Goal: Book appointment/travel/reservation

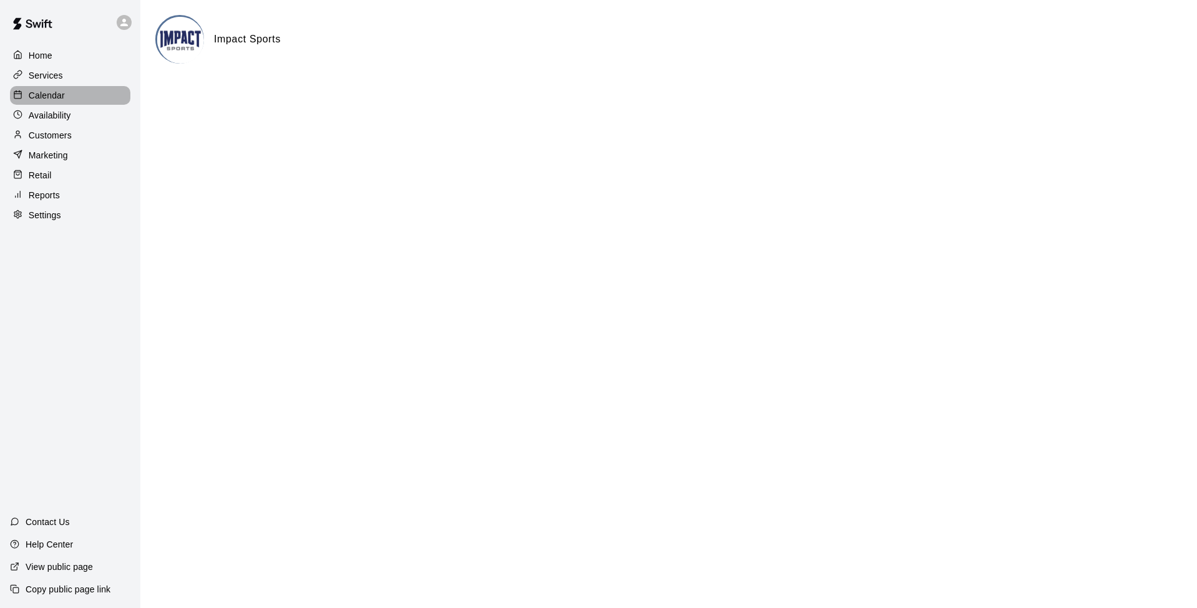
click at [39, 92] on p "Calendar" at bounding box center [47, 95] width 36 height 12
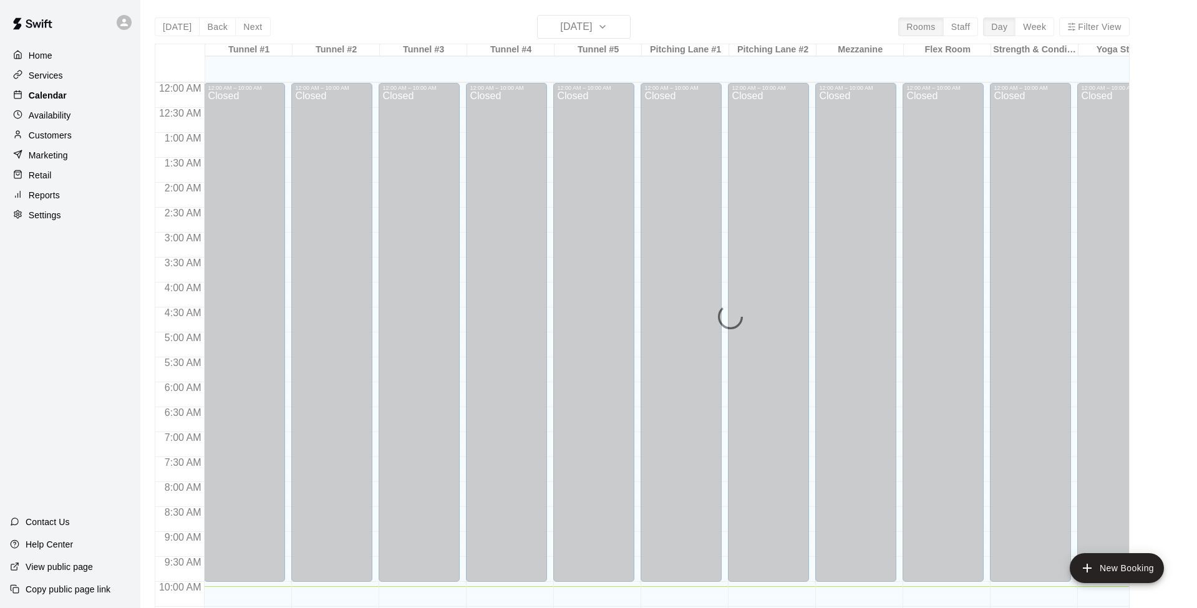
scroll to position [504, 0]
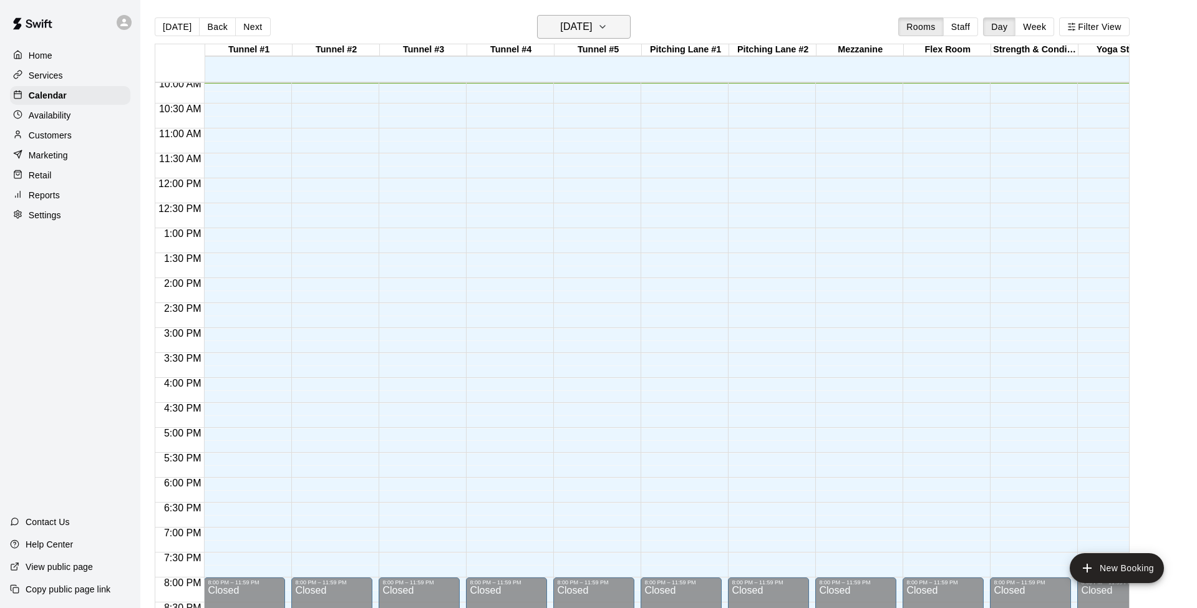
click at [608, 23] on icon "button" at bounding box center [603, 26] width 10 height 15
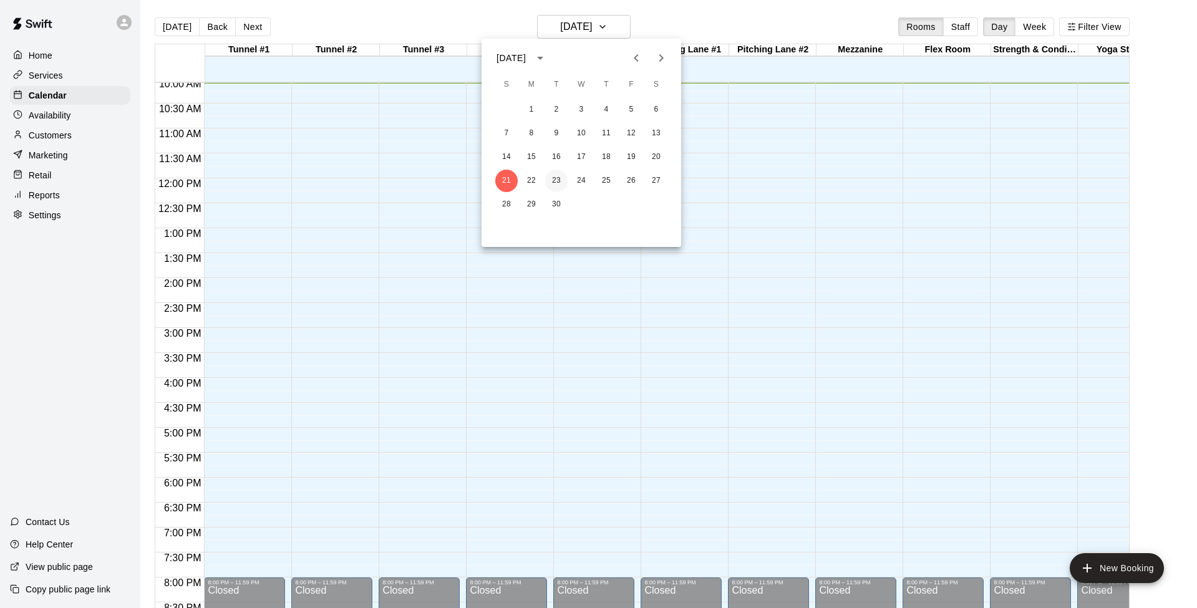
click at [553, 183] on button "23" at bounding box center [556, 181] width 22 height 22
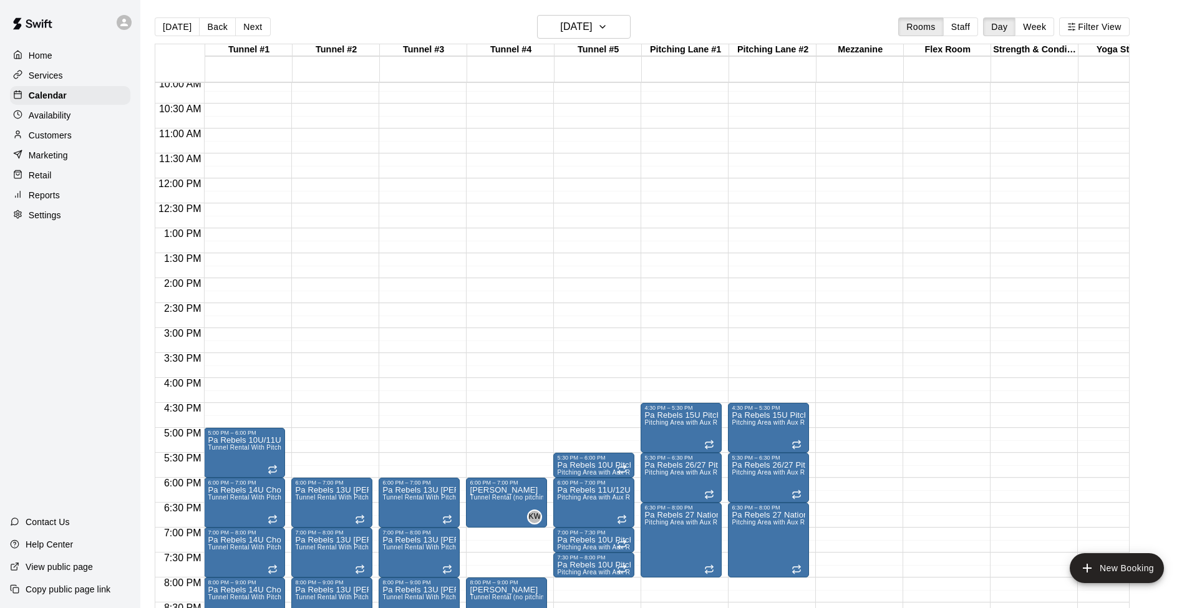
click at [498, 432] on div "12:00 AM – 10:00 AM Closed 6:00 PM – 7:00 PM [PERSON_NAME] Tunnel Rental (no pi…" at bounding box center [506, 178] width 81 height 1198
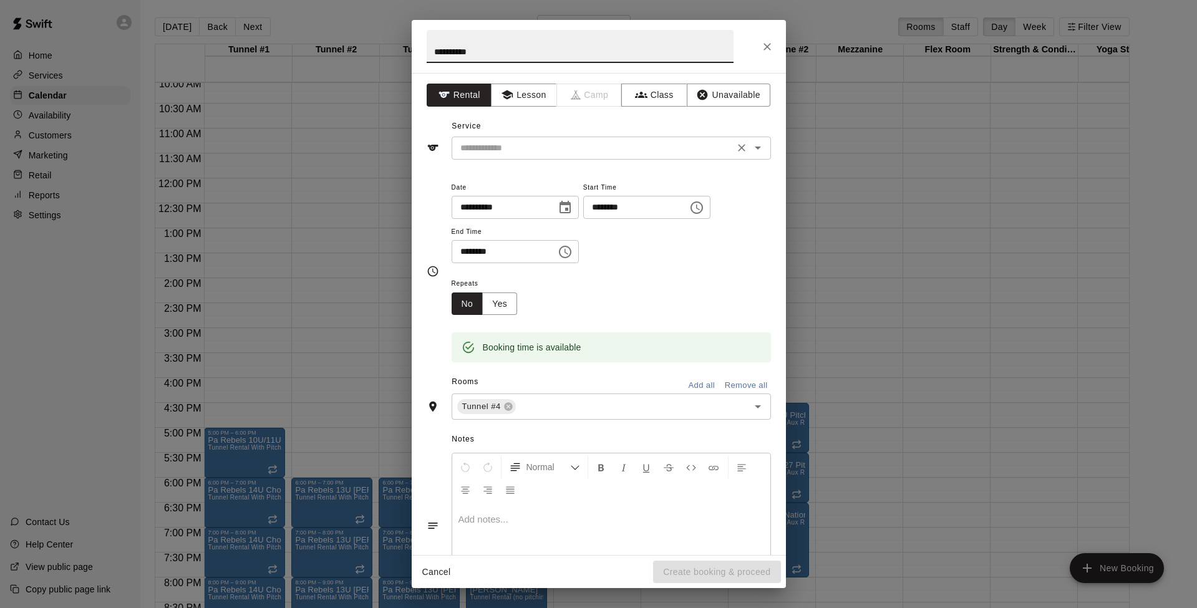
click at [758, 143] on icon "Open" at bounding box center [758, 147] width 15 height 15
type input "**********"
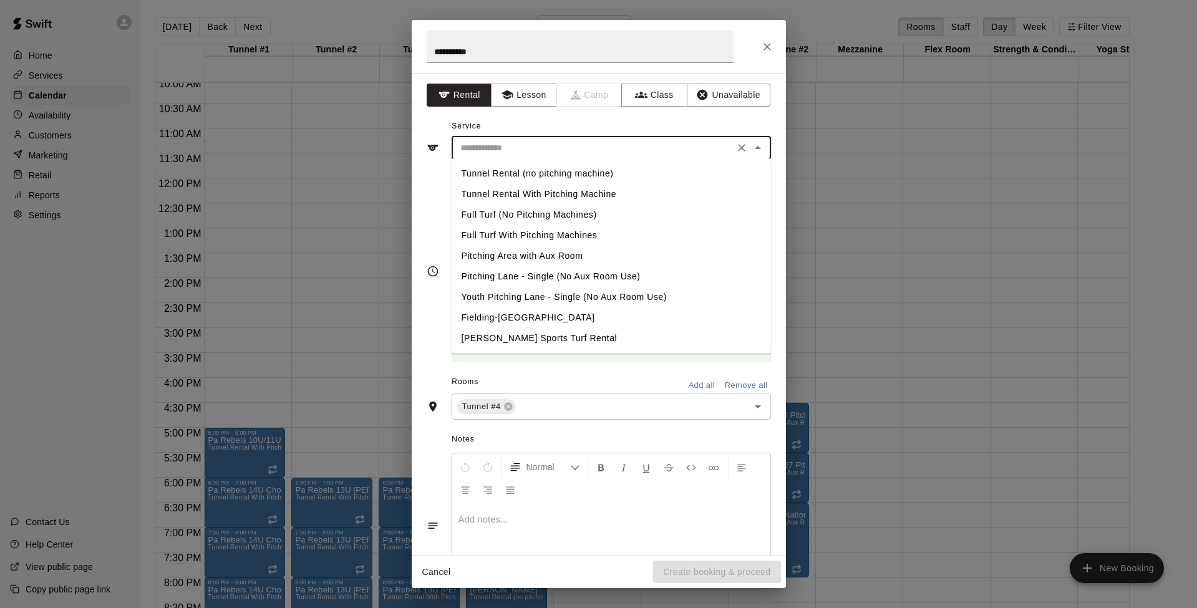
click at [507, 175] on li "Tunnel Rental (no pitching machine)" at bounding box center [611, 173] width 319 height 21
type input "**********"
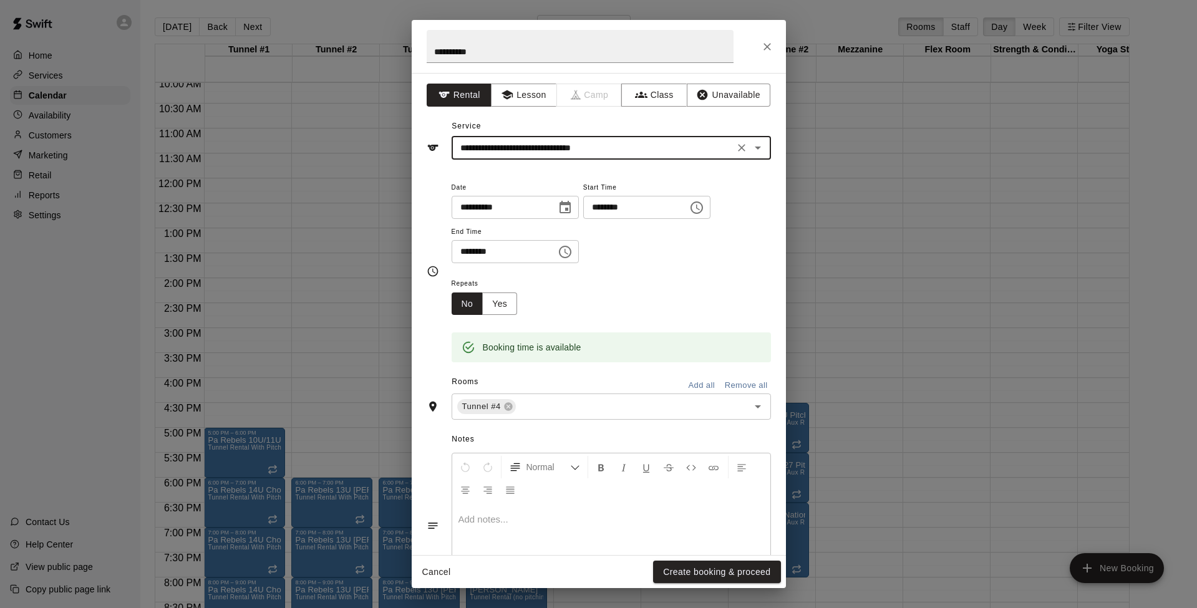
click at [573, 252] on icon "Choose time, selected time is 5:30 PM" at bounding box center [565, 252] width 15 height 15
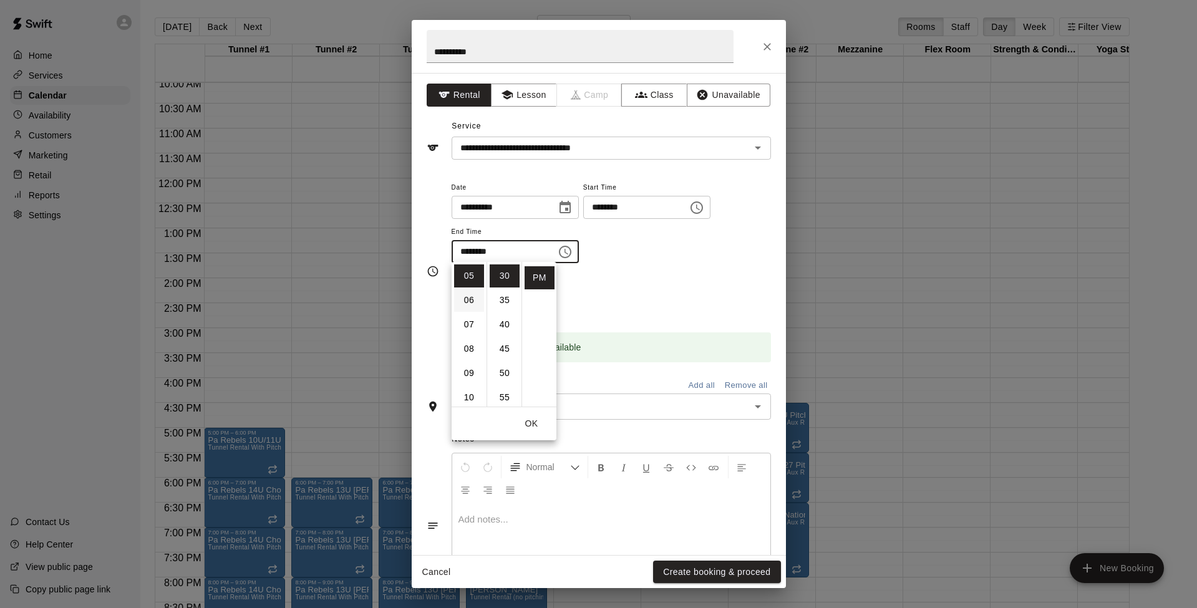
scroll to position [111, 0]
click at [472, 311] on li "06" at bounding box center [469, 311] width 30 height 23
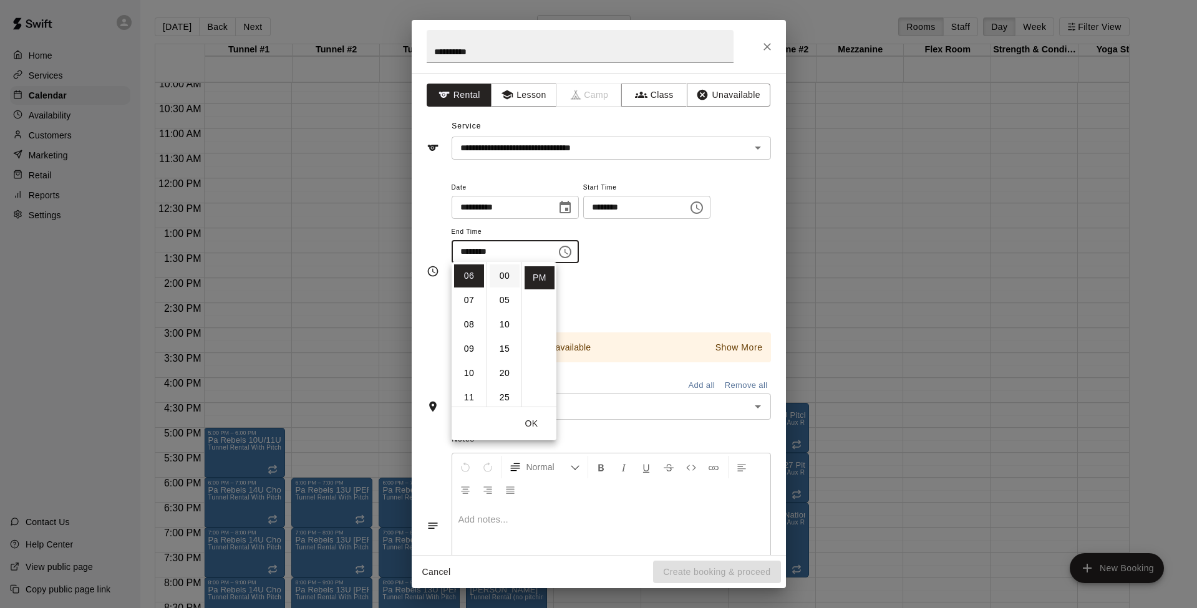
scroll to position [0, 0]
click at [505, 273] on li "00" at bounding box center [505, 276] width 30 height 23
type input "********"
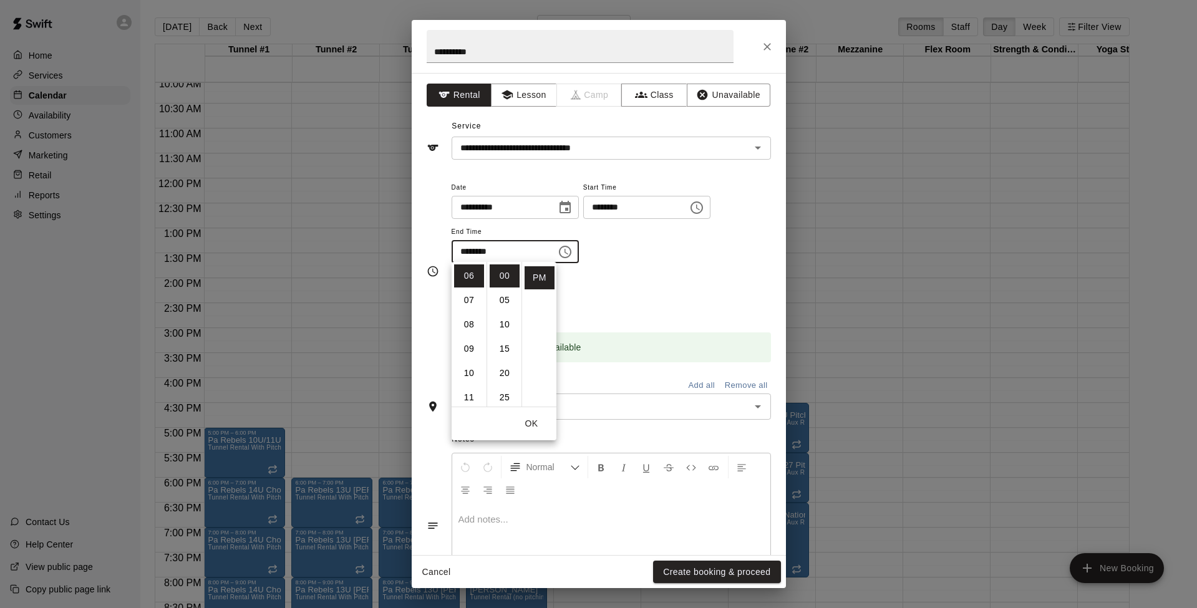
click at [704, 260] on div "**********" at bounding box center [611, 222] width 319 height 84
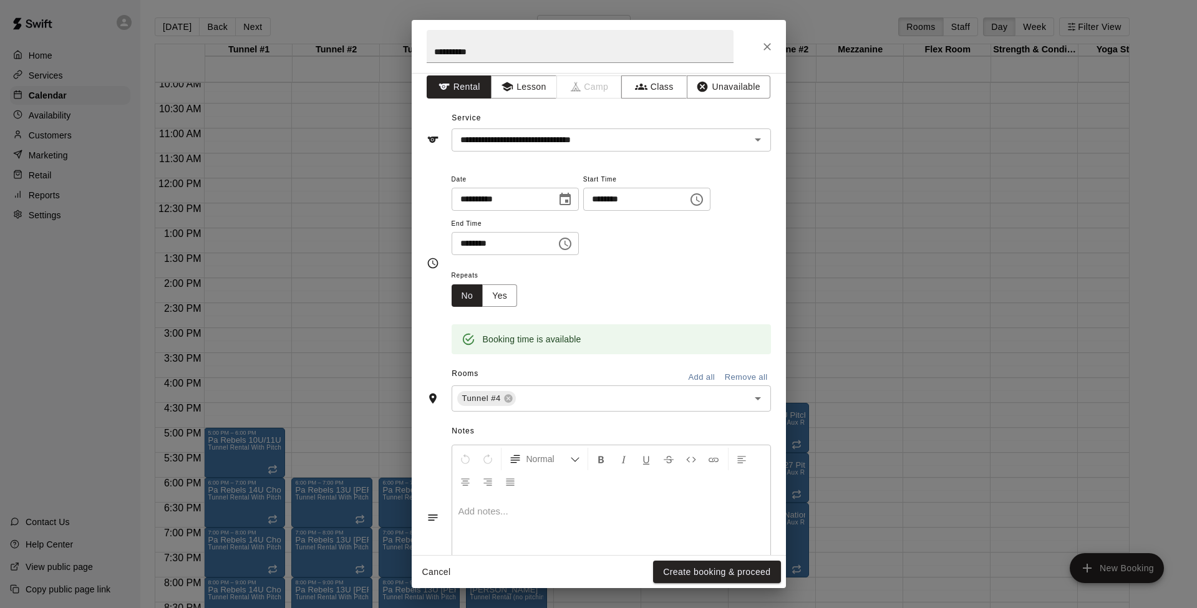
scroll to position [10, 0]
click at [717, 571] on button "Create booking & proceed" at bounding box center [716, 572] width 127 height 23
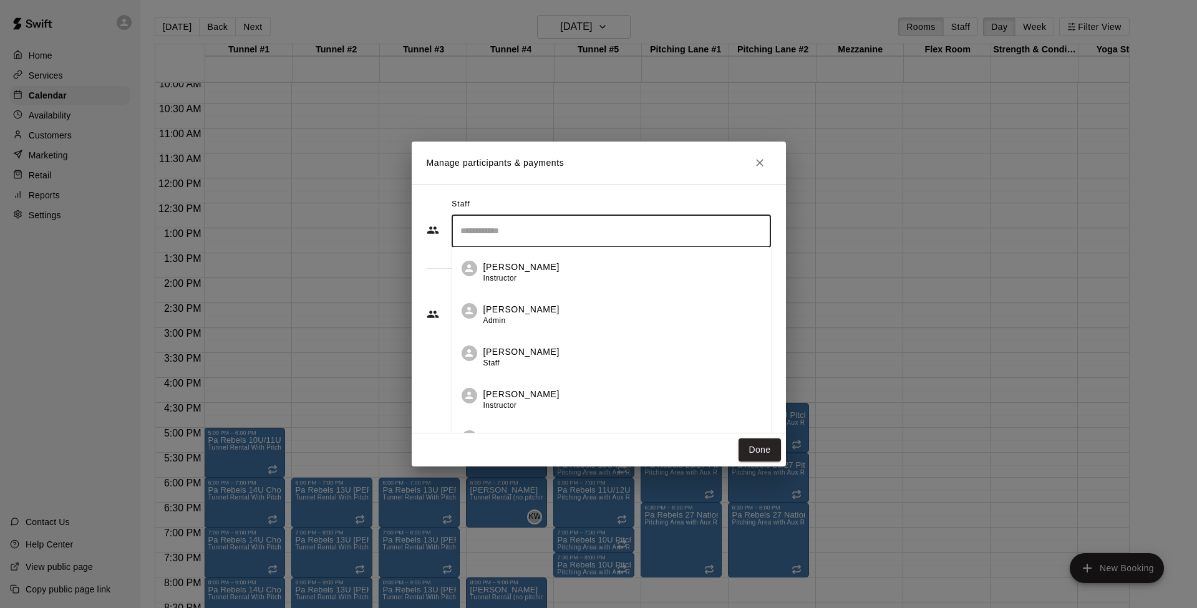
click at [583, 233] on input "Search staff" at bounding box center [611, 231] width 308 height 22
click at [510, 306] on p "[PERSON_NAME]" at bounding box center [522, 309] width 76 height 13
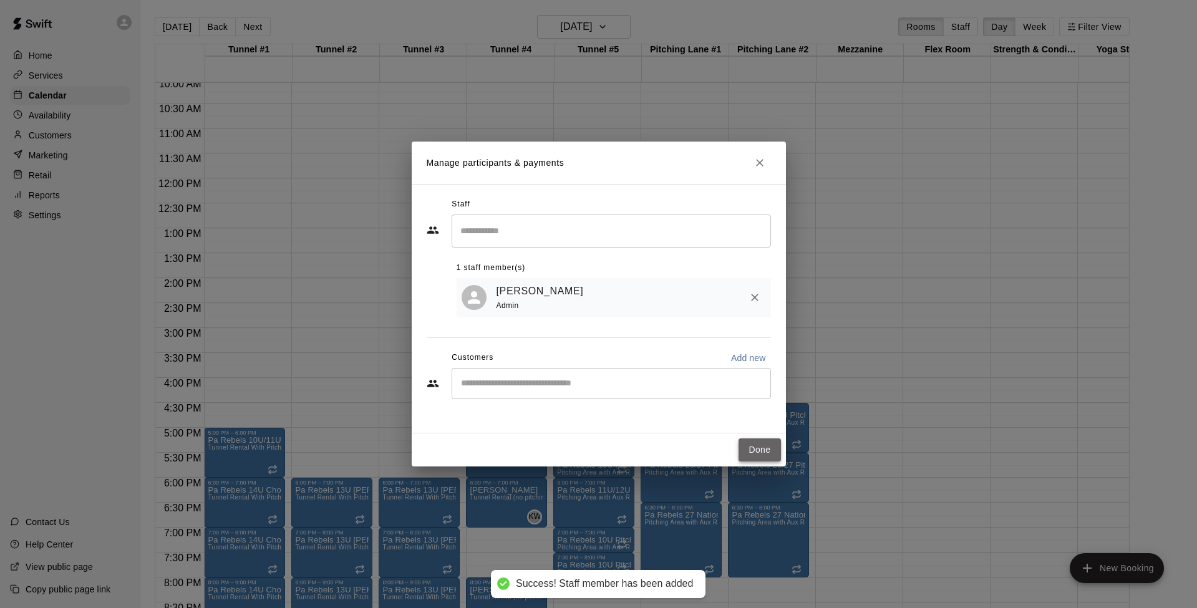
click at [760, 453] on button "Done" at bounding box center [760, 450] width 42 height 23
